Goal: Find specific page/section: Find specific page/section

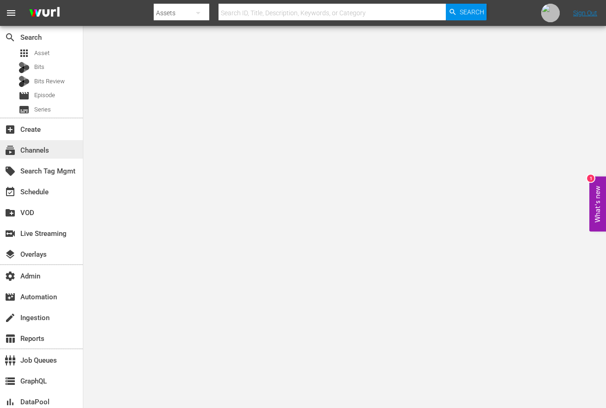
click at [40, 153] on div "subscriptions Channels" at bounding box center [26, 149] width 52 height 8
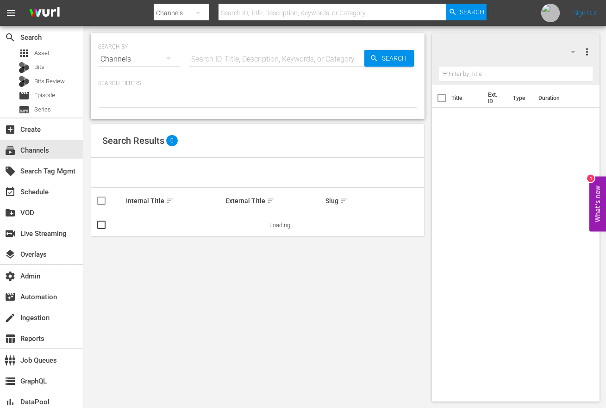
click at [264, 63] on input "text" at bounding box center [277, 59] width 176 height 22
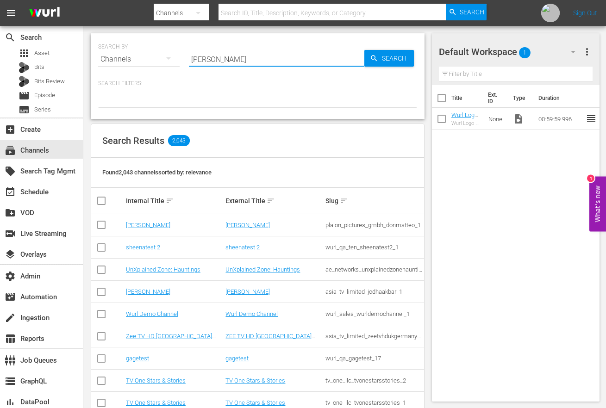
type input "[PERSON_NAME]"
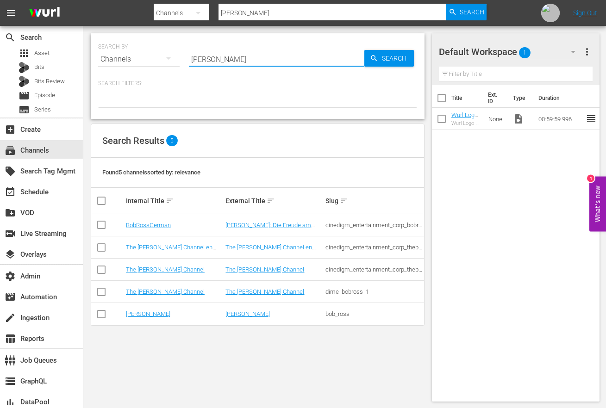
click at [253, 53] on input "[PERSON_NAME]" at bounding box center [277, 59] width 176 height 22
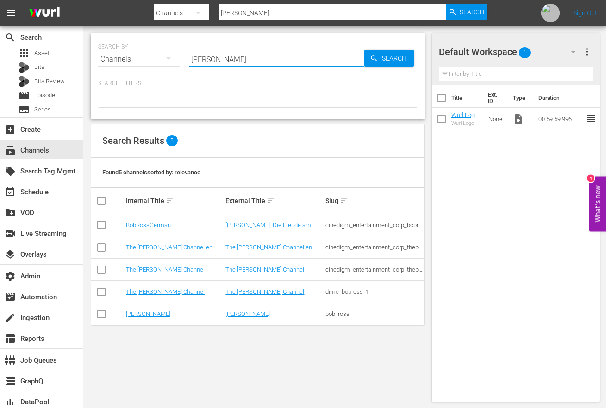
paste input "cinedigm_entertainment_corp_thebobrosschannel_1"
type input "cinedigm_entertainment_corp_thebobrosschannel_1"
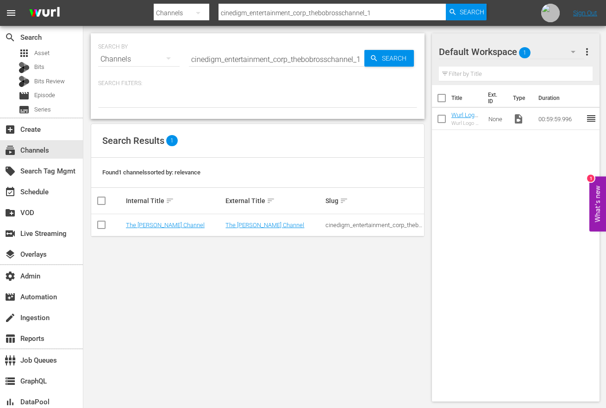
click at [263, 229] on td "The [PERSON_NAME] Channel" at bounding box center [274, 225] width 100 height 22
click at [266, 226] on link "The [PERSON_NAME] Channel" at bounding box center [265, 225] width 79 height 7
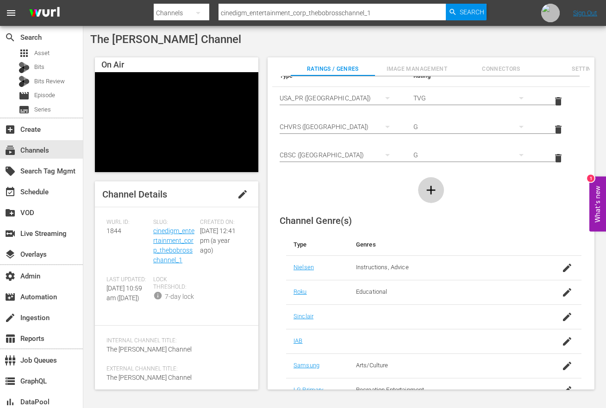
click at [428, 189] on icon "button" at bounding box center [431, 190] width 9 height 9
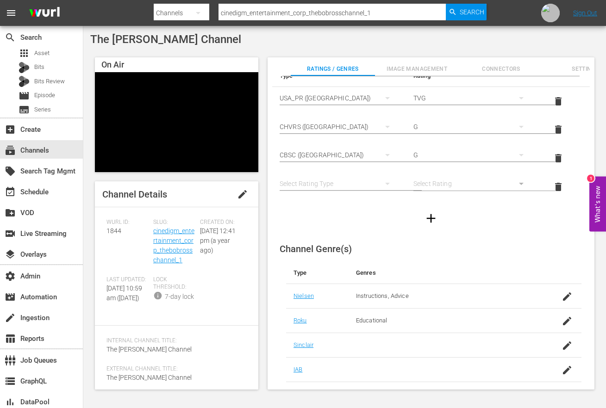
click at [341, 186] on div "simple table" at bounding box center [339, 184] width 119 height 26
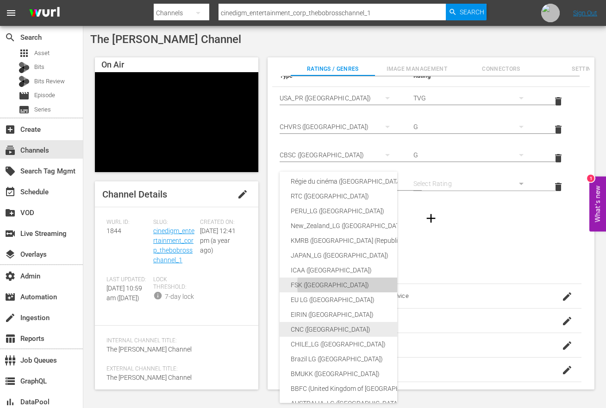
scroll to position [45, 0]
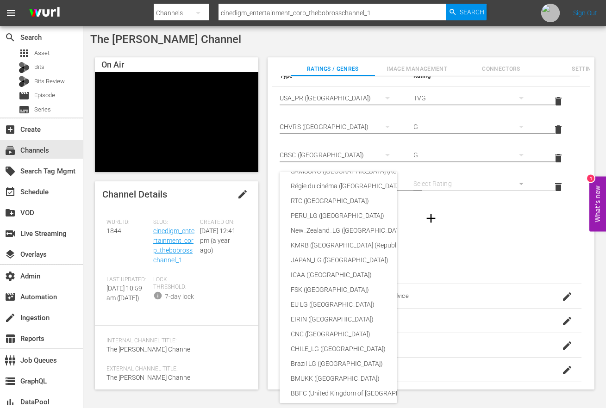
click at [494, 249] on div "SNJ ([GEOGRAPHIC_DATA]) SAMSUNG_NZ ([GEOGRAPHIC_DATA]) SAMSUNG ([GEOGRAPHIC_DAT…" at bounding box center [303, 204] width 606 height 408
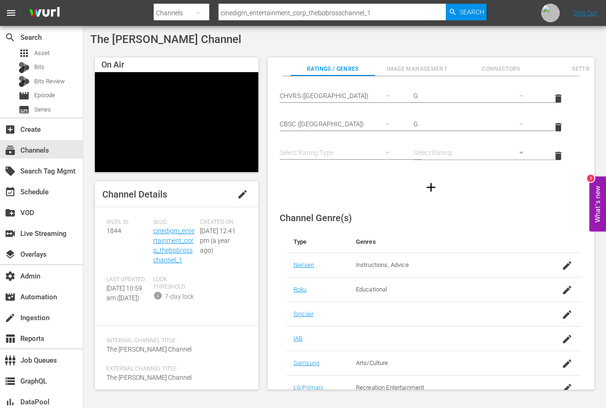
scroll to position [0, 0]
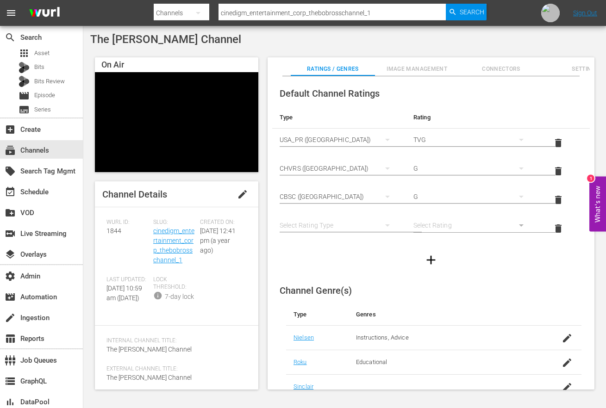
click at [391, 225] on icon "simple table" at bounding box center [387, 225] width 11 height 11
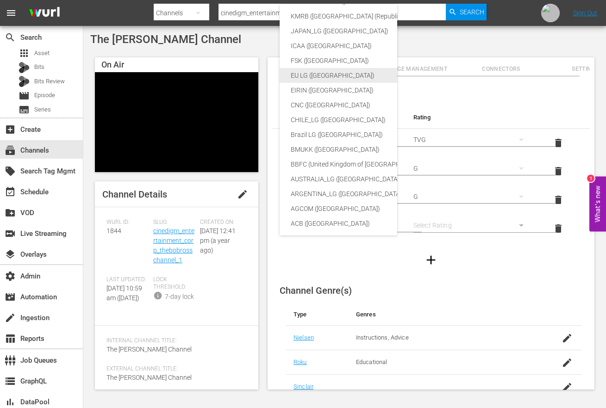
scroll to position [109, 0]
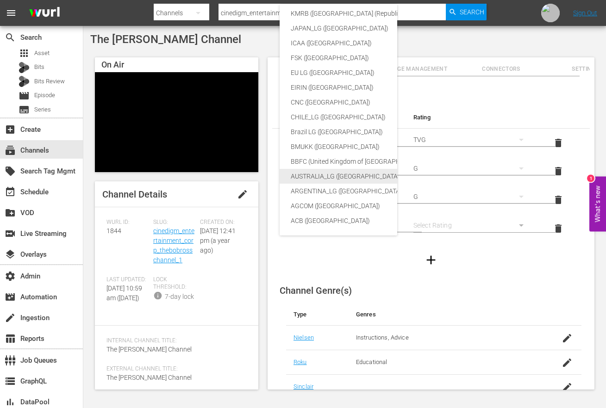
click at [353, 179] on div "AUSTRALIA_LG ([GEOGRAPHIC_DATA])" at bounding box center [397, 176] width 213 height 15
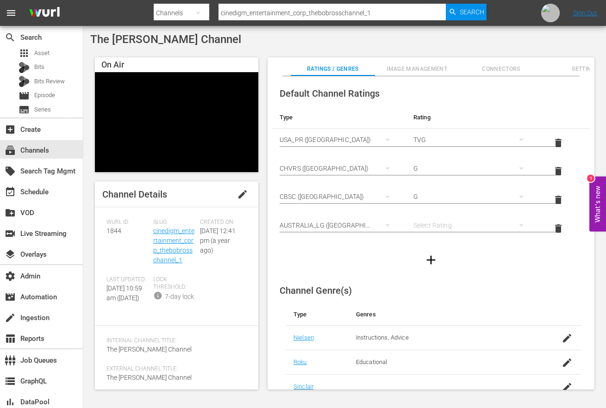
click at [454, 220] on div "simple table" at bounding box center [473, 226] width 119 height 26
click at [440, 258] on div "G" at bounding box center [470, 258] width 95 height 15
click at [429, 255] on icon "button" at bounding box center [431, 260] width 15 height 15
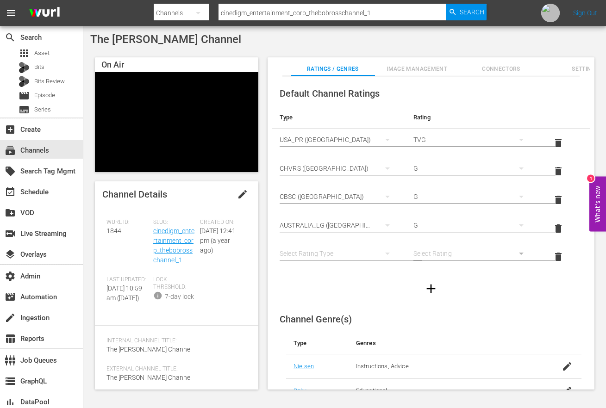
click at [394, 253] on button "simple table" at bounding box center [388, 254] width 22 height 22
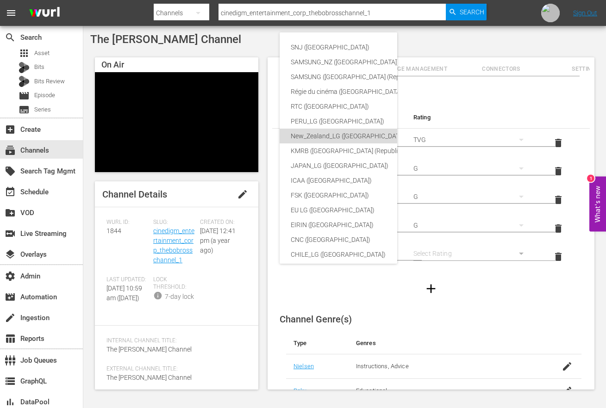
click at [346, 138] on div "New_Zealand_LG ([GEOGRAPHIC_DATA])" at bounding box center [397, 136] width 213 height 15
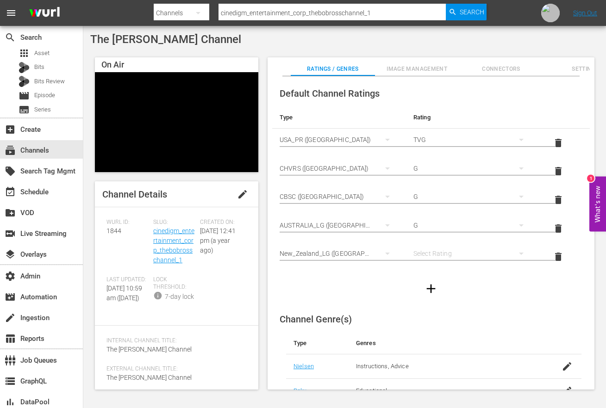
click at [442, 254] on div "simple table" at bounding box center [473, 254] width 119 height 26
click at [434, 256] on div "G" at bounding box center [470, 256] width 95 height 15
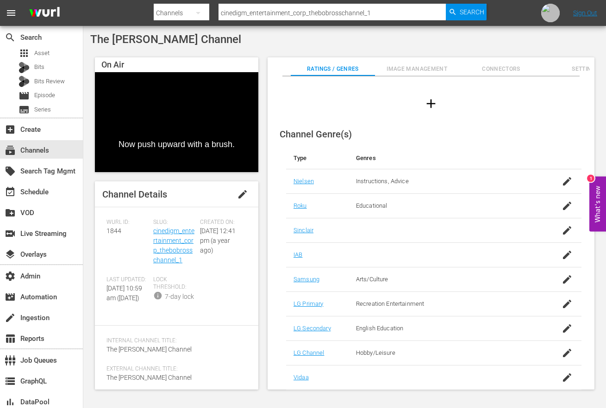
scroll to position [189, 0]
